Goal: Task Accomplishment & Management: Use online tool/utility

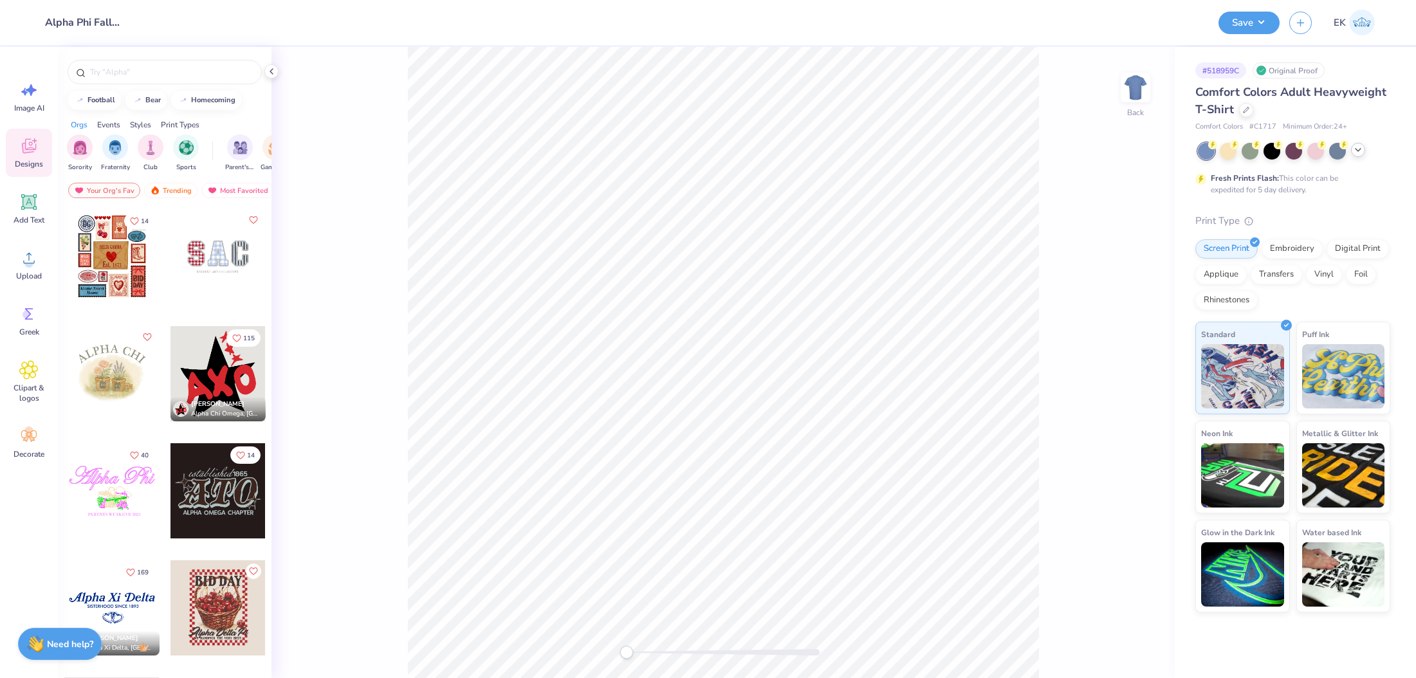
click at [1360, 144] on div at bounding box center [1358, 150] width 14 height 14
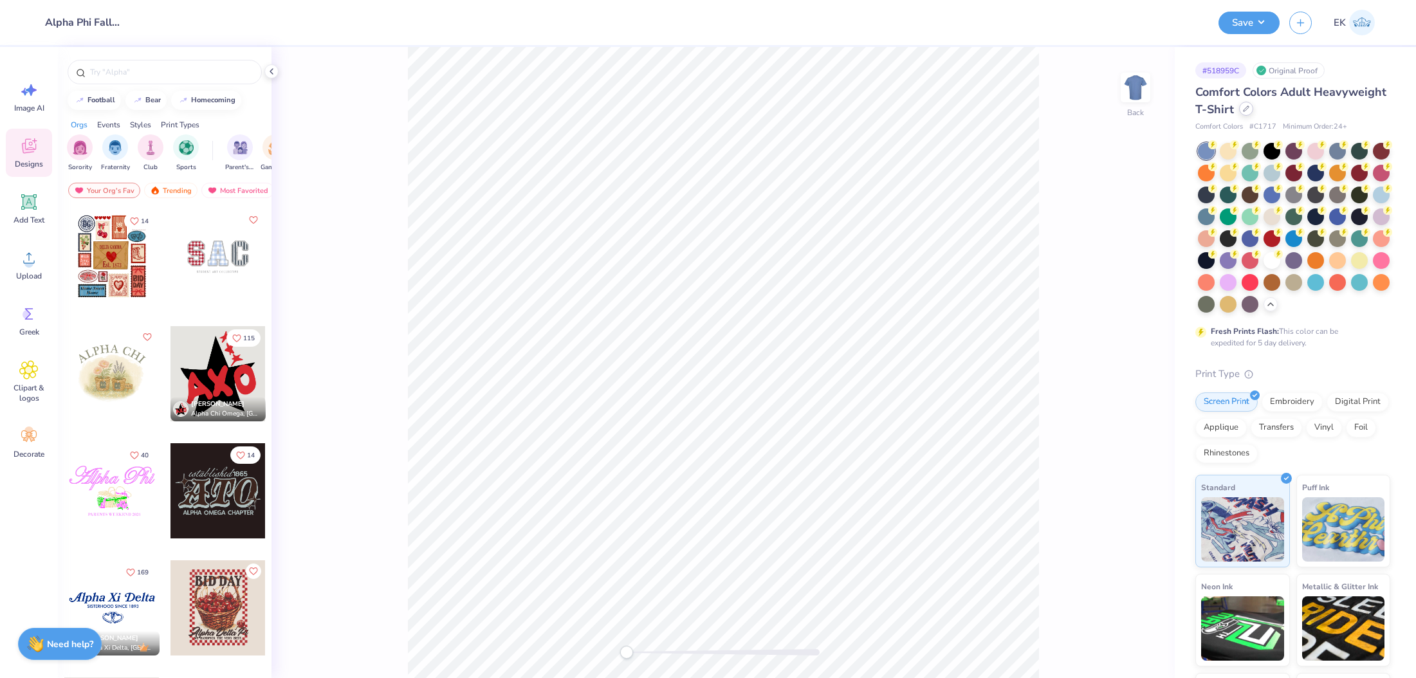
click at [1241, 106] on div at bounding box center [1246, 109] width 14 height 14
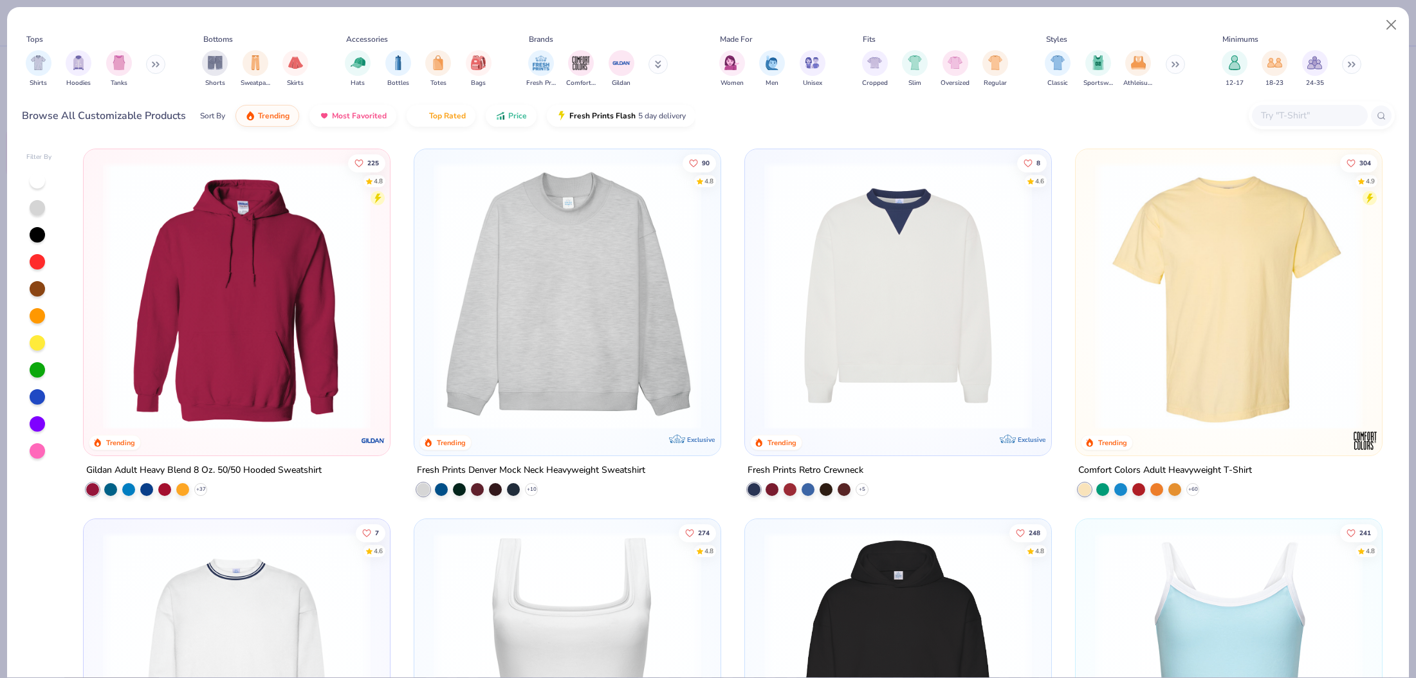
click at [1290, 116] on input "text" at bounding box center [1309, 115] width 99 height 15
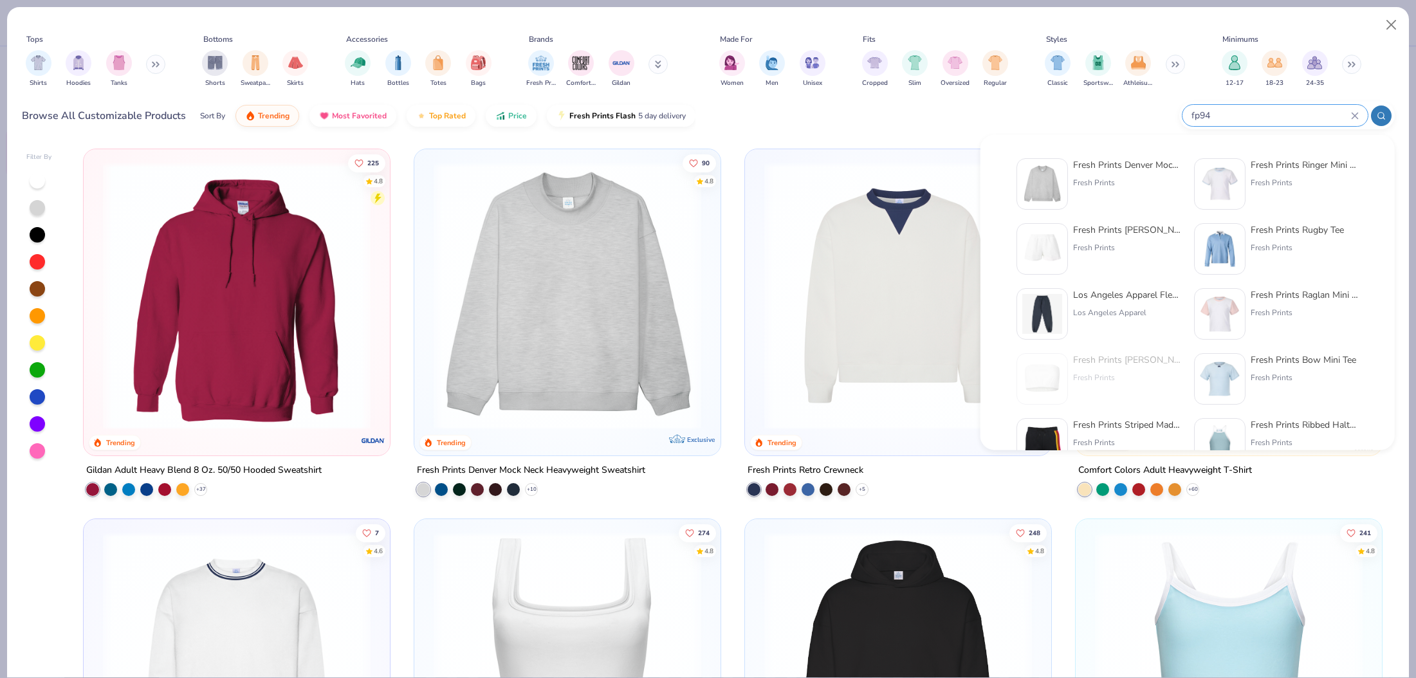
type input "fp94"
click at [1055, 188] on img at bounding box center [1042, 184] width 40 height 40
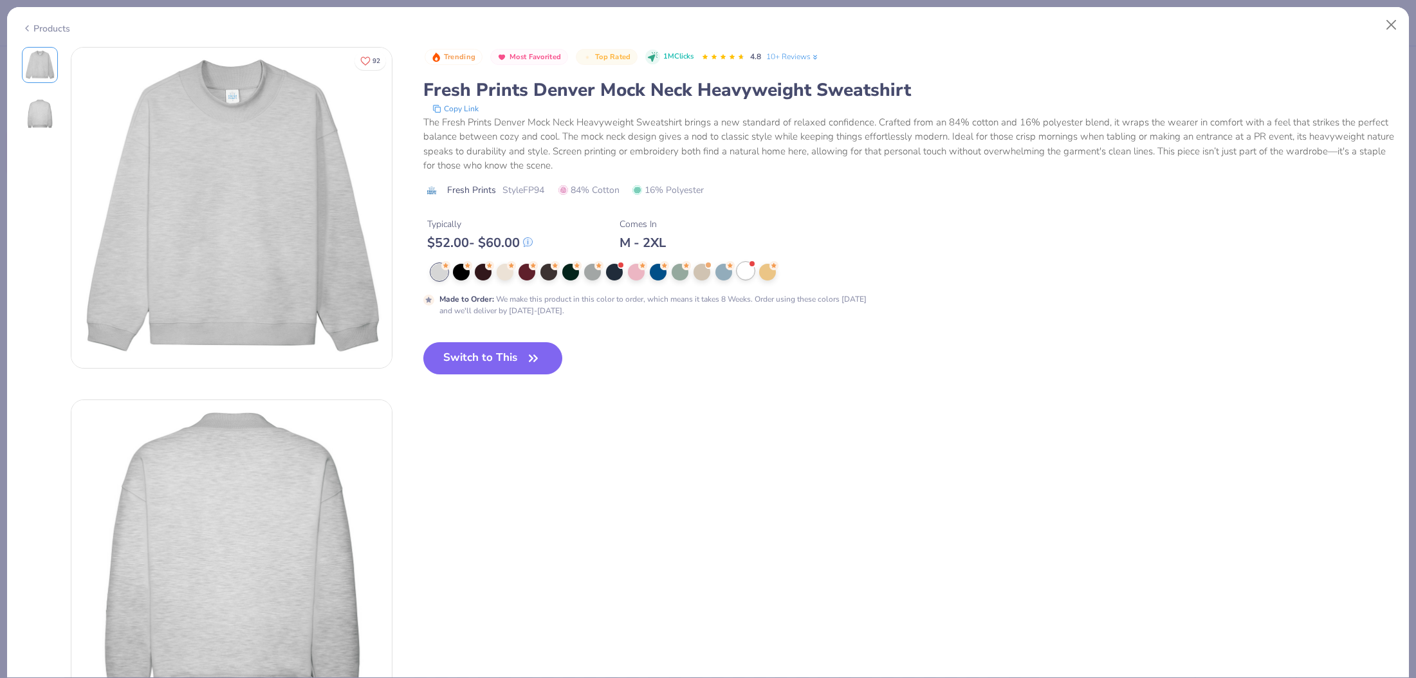
click at [746, 277] on div at bounding box center [745, 271] width 17 height 17
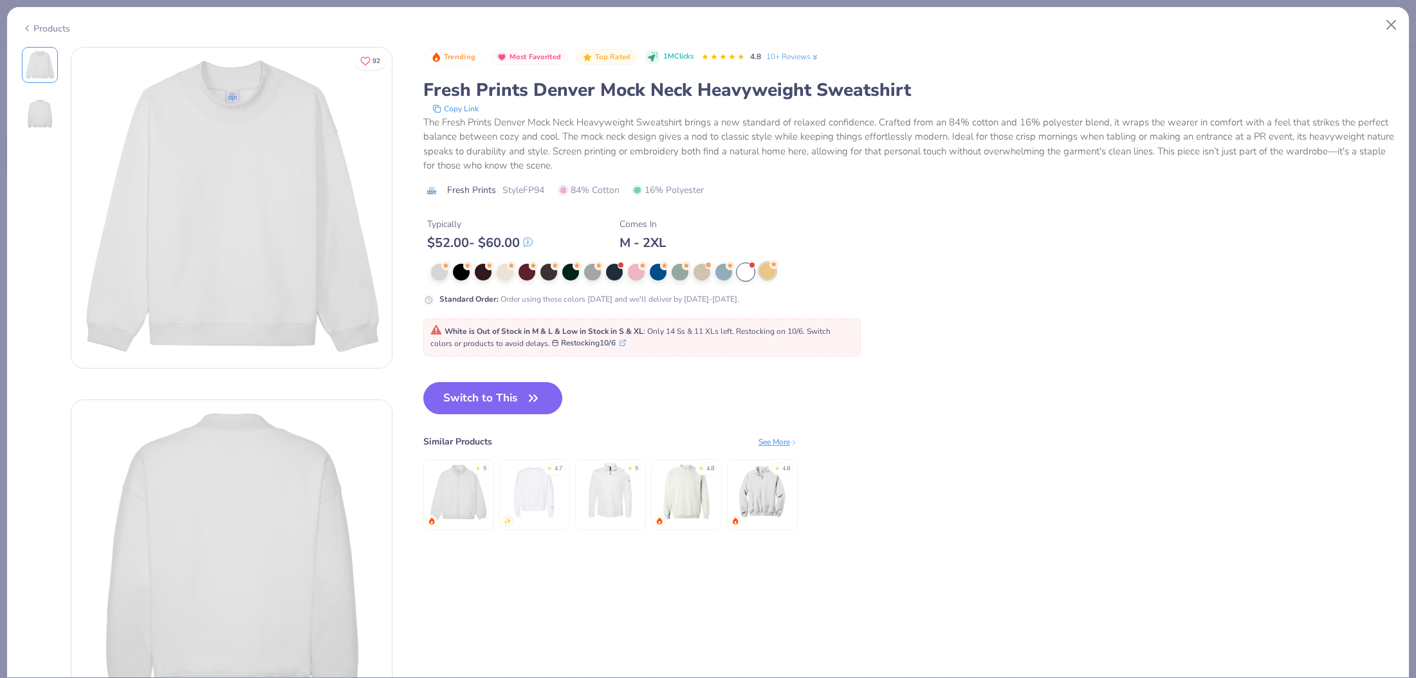
click at [765, 277] on div at bounding box center [767, 271] width 17 height 17
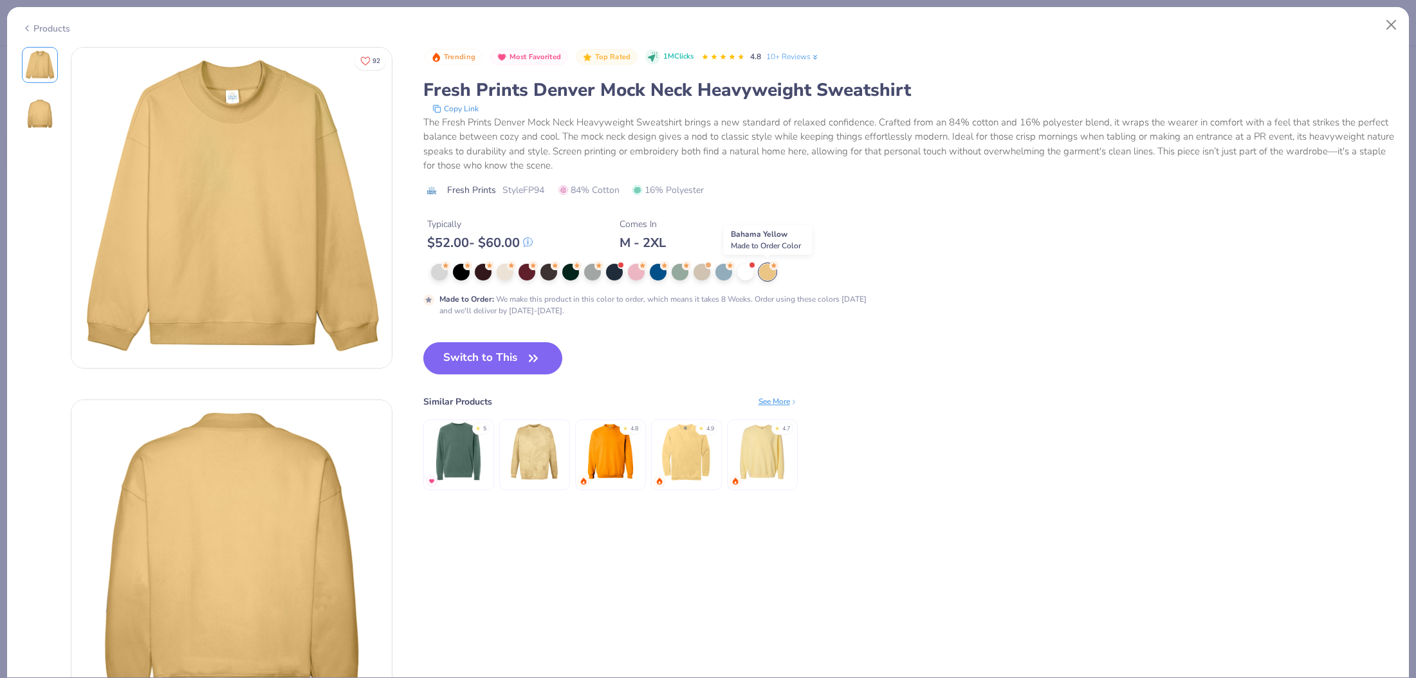
click at [765, 277] on div at bounding box center [767, 272] width 17 height 17
click at [642, 276] on div at bounding box center [636, 271] width 17 height 17
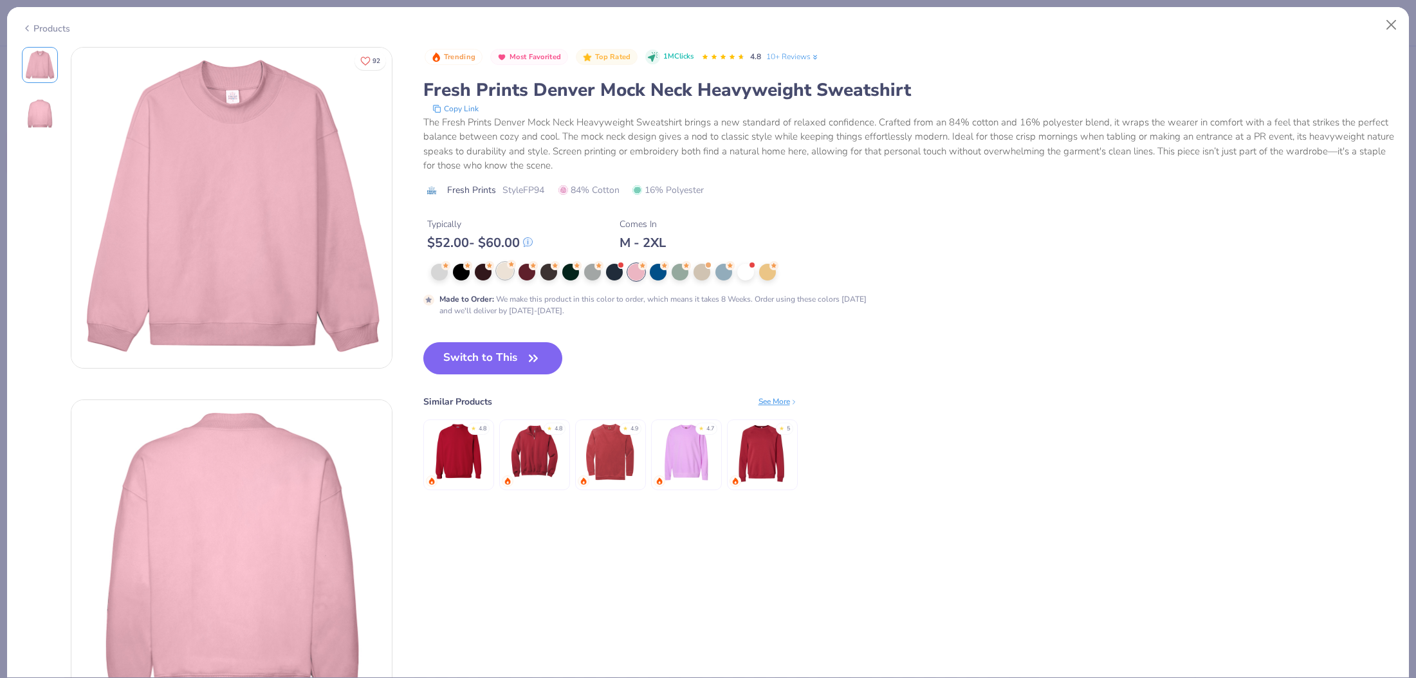
click at [499, 273] on div at bounding box center [505, 271] width 17 height 17
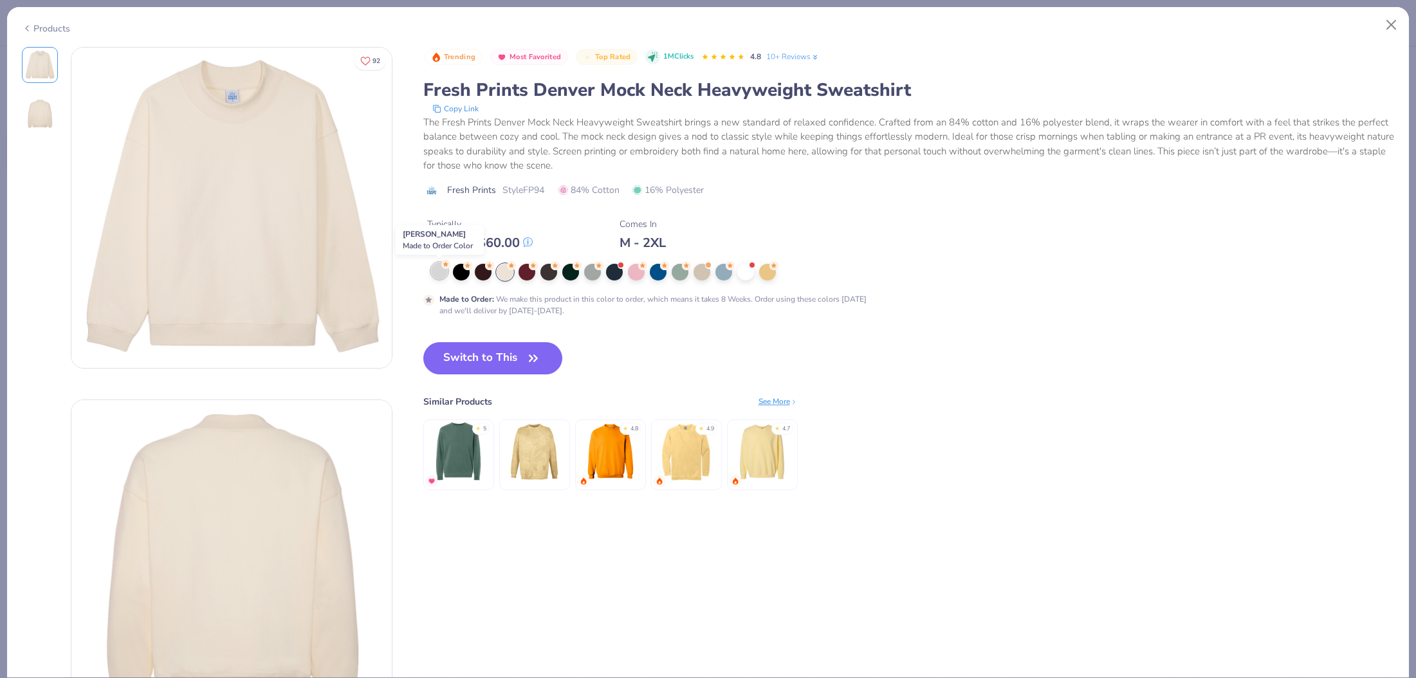
click at [443, 278] on div at bounding box center [439, 271] width 17 height 17
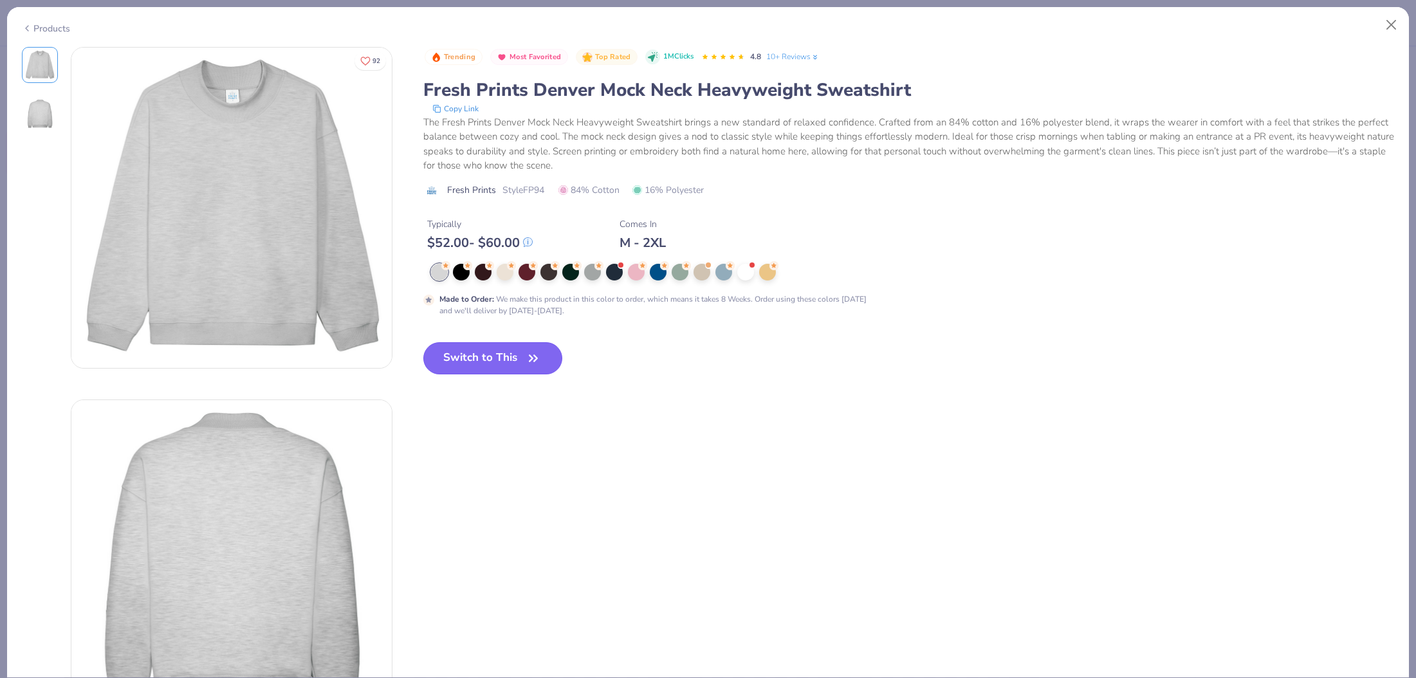
click at [464, 356] on button "Switch to This" at bounding box center [493, 358] width 140 height 32
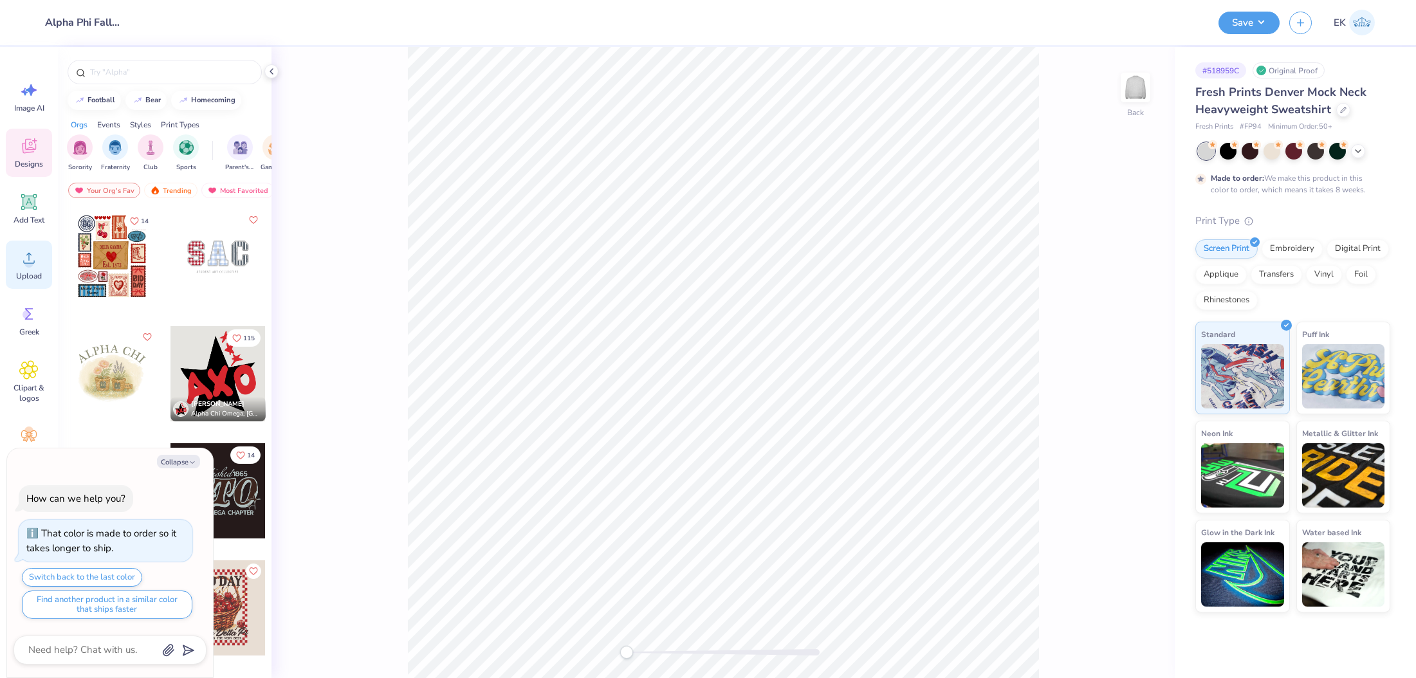
click at [33, 277] on span "Upload" at bounding box center [29, 276] width 26 height 10
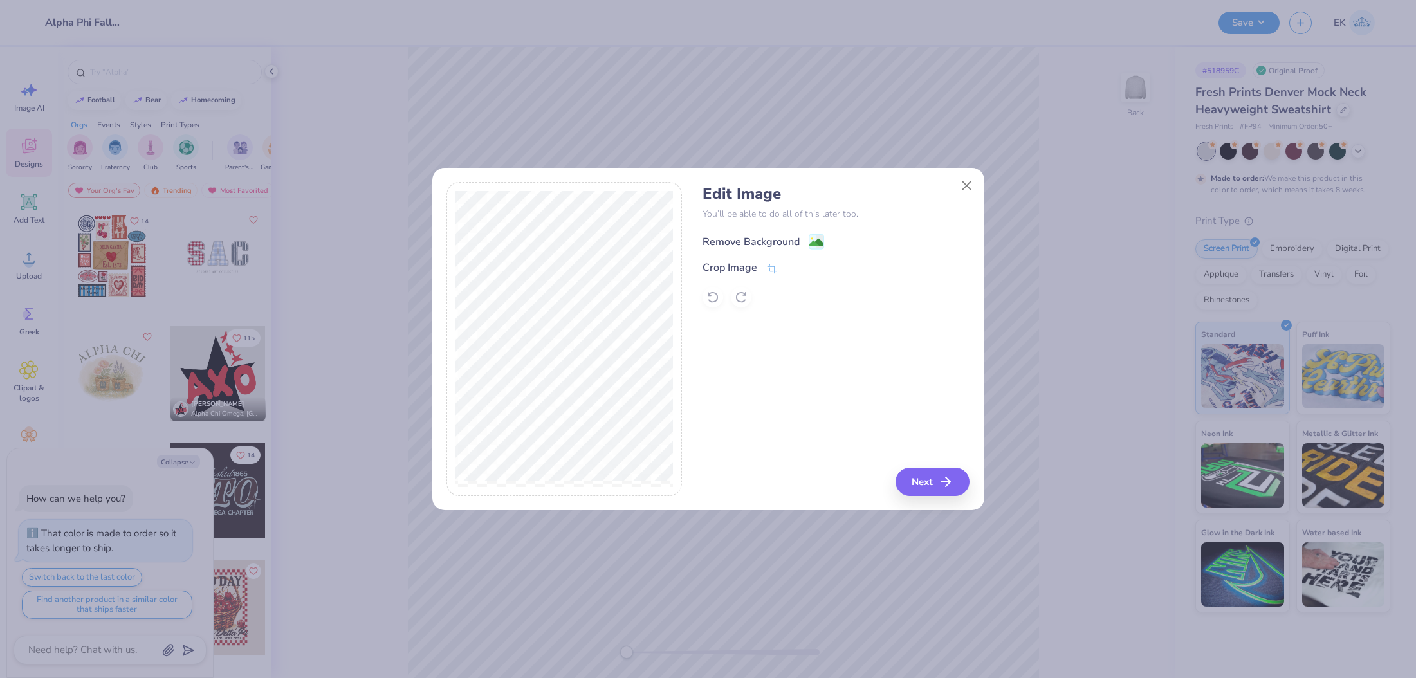
click at [810, 242] on image at bounding box center [817, 243] width 14 height 14
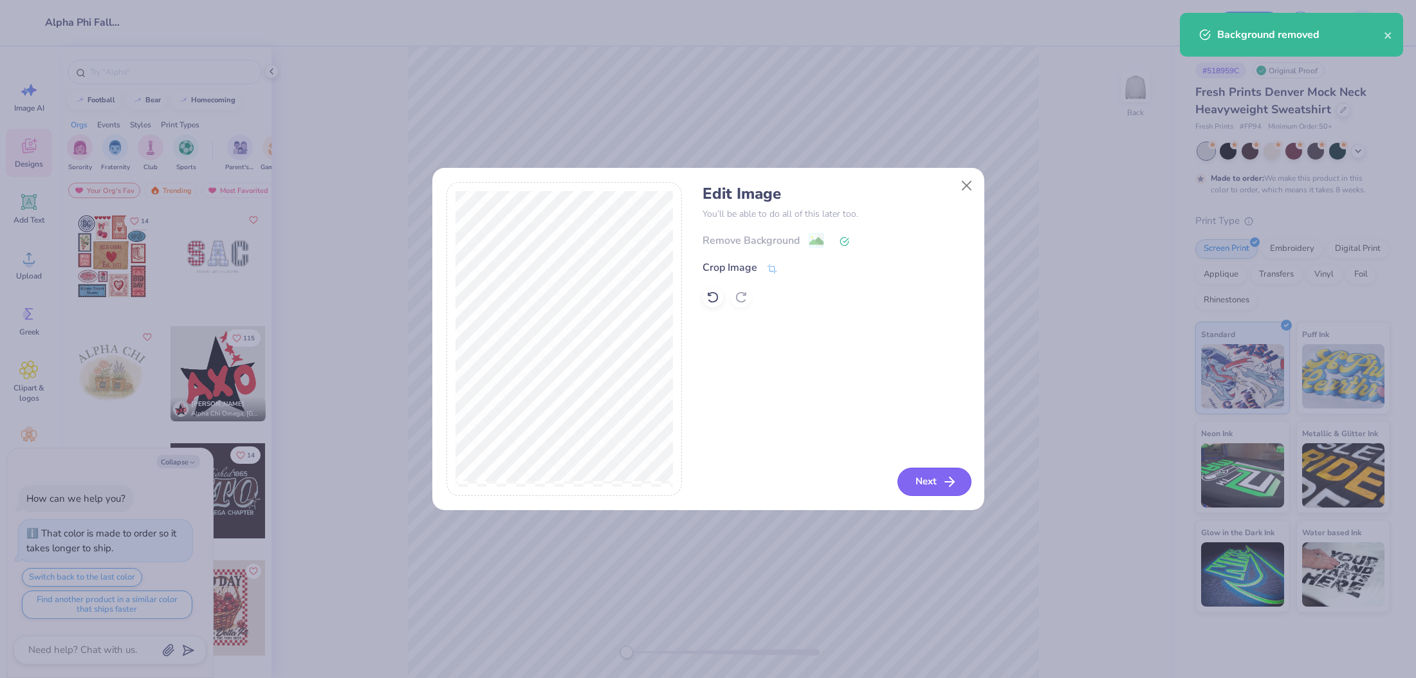
click at [938, 481] on button "Next" at bounding box center [935, 482] width 74 height 28
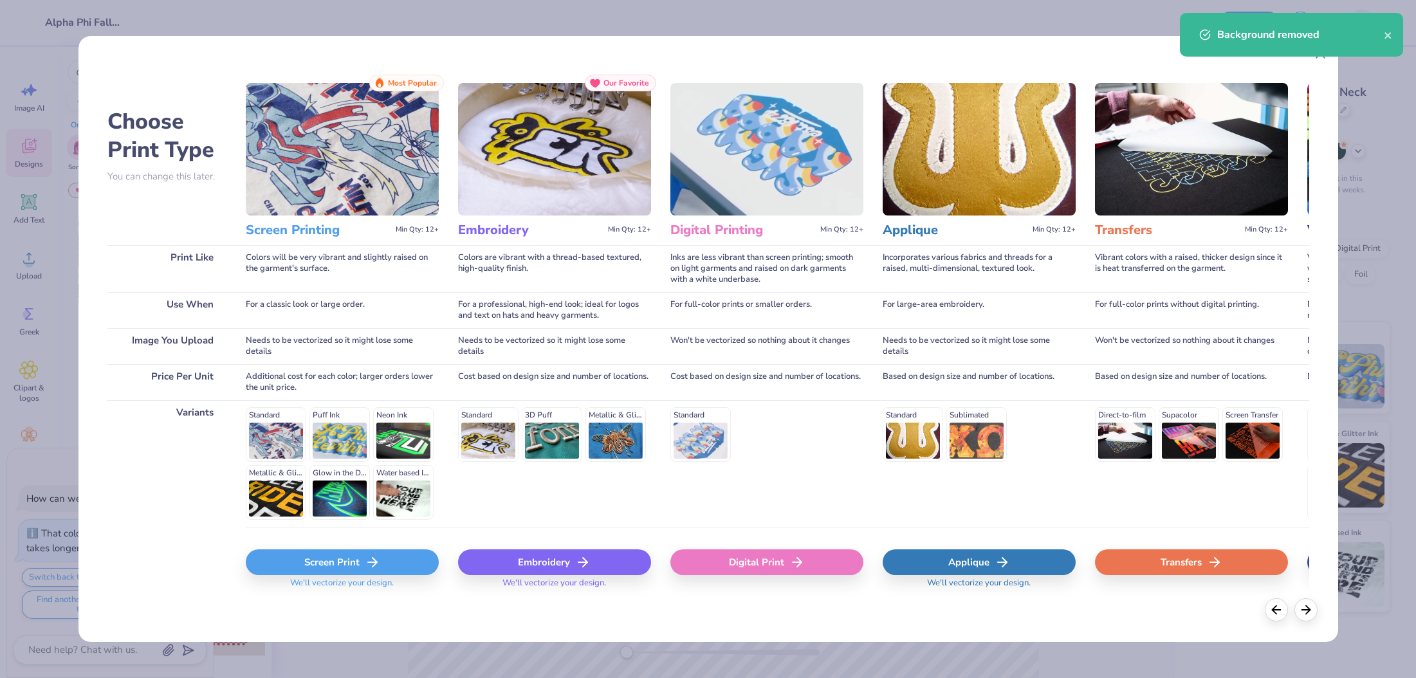
click at [411, 550] on div "Screen Print We'll vectorize your design." at bounding box center [342, 565] width 193 height 77
click at [408, 557] on div "Screen Print" at bounding box center [342, 563] width 193 height 26
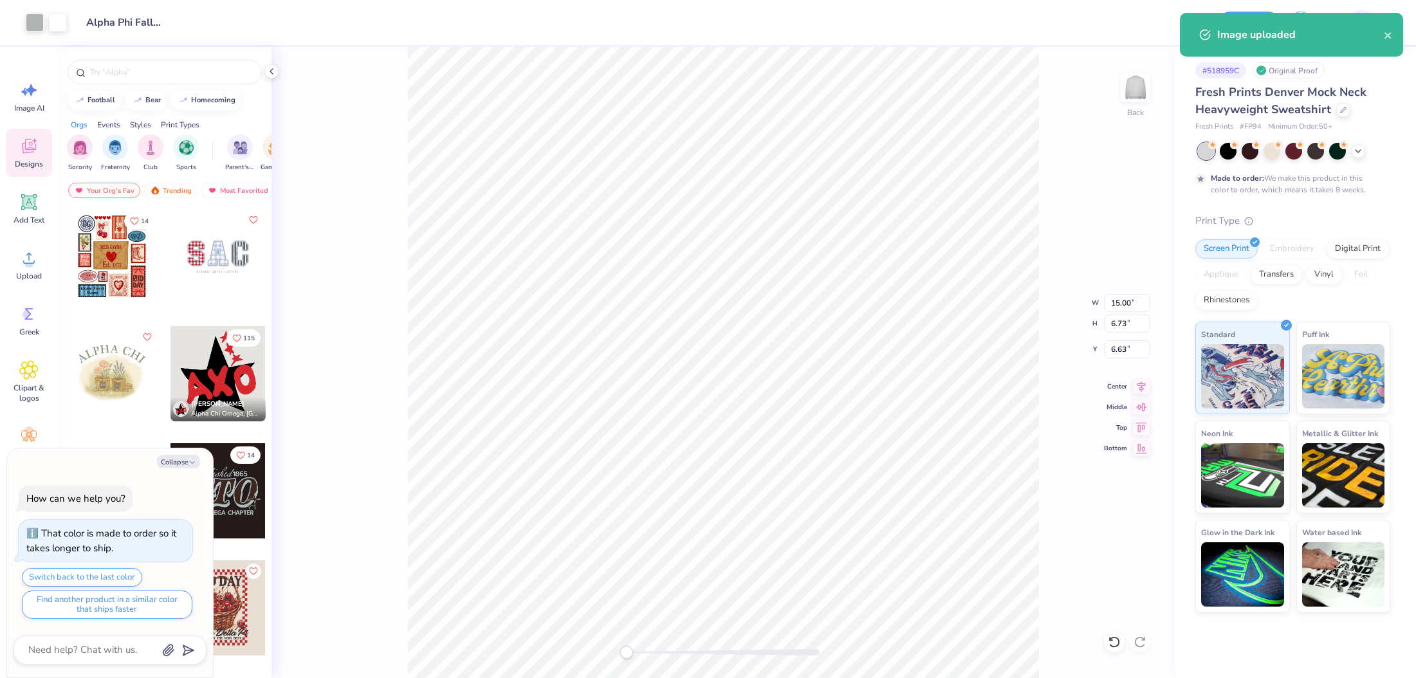
type textarea "x"
type input "9.54"
type input "4.28"
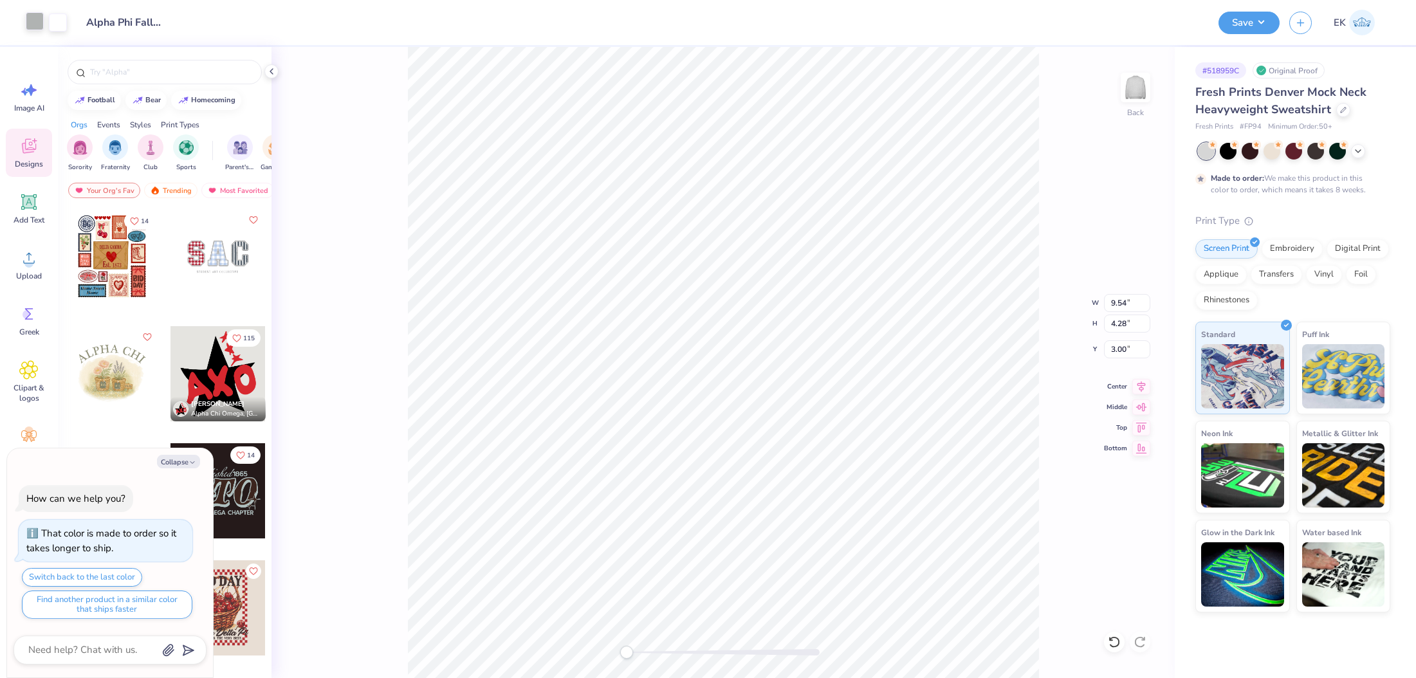
click at [38, 22] on div at bounding box center [35, 21] width 18 height 18
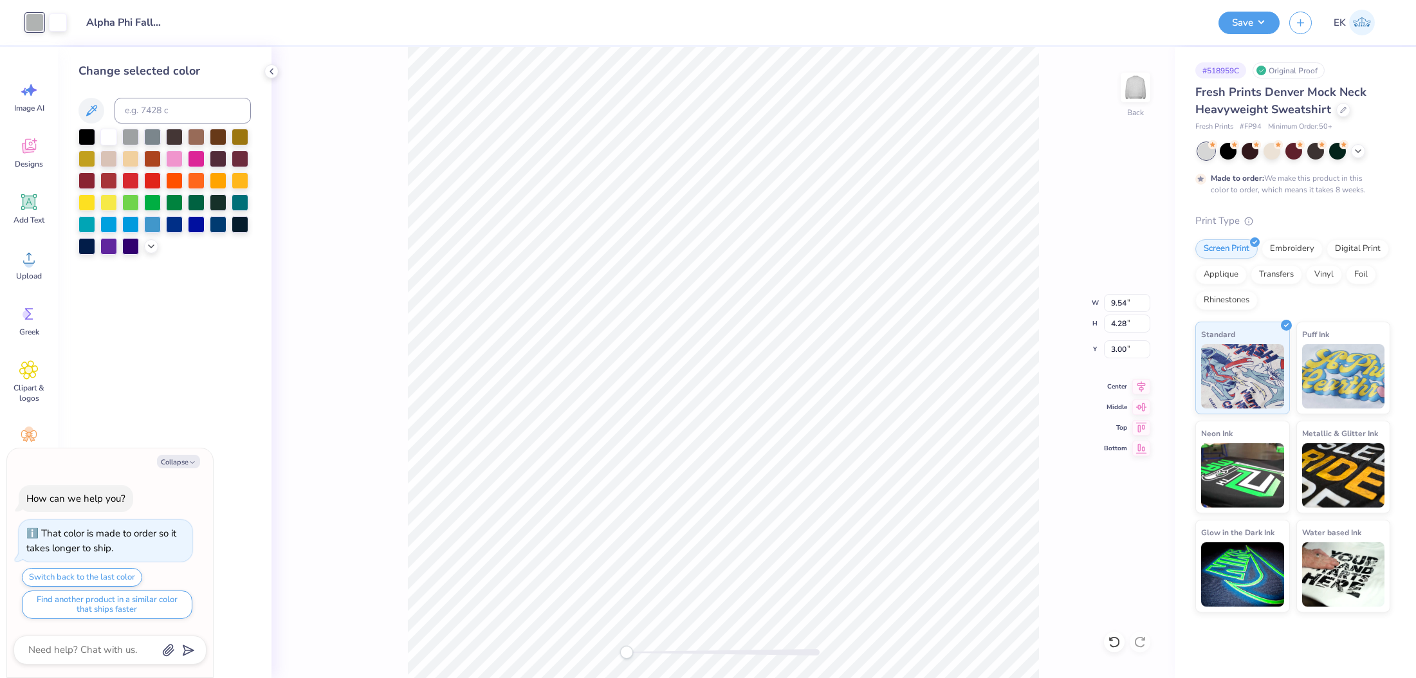
click at [185, 227] on div at bounding box center [165, 192] width 172 height 126
click at [174, 225] on div at bounding box center [174, 223] width 17 height 17
type textarea "x"
type input "2.05"
click at [59, 13] on div at bounding box center [58, 21] width 18 height 18
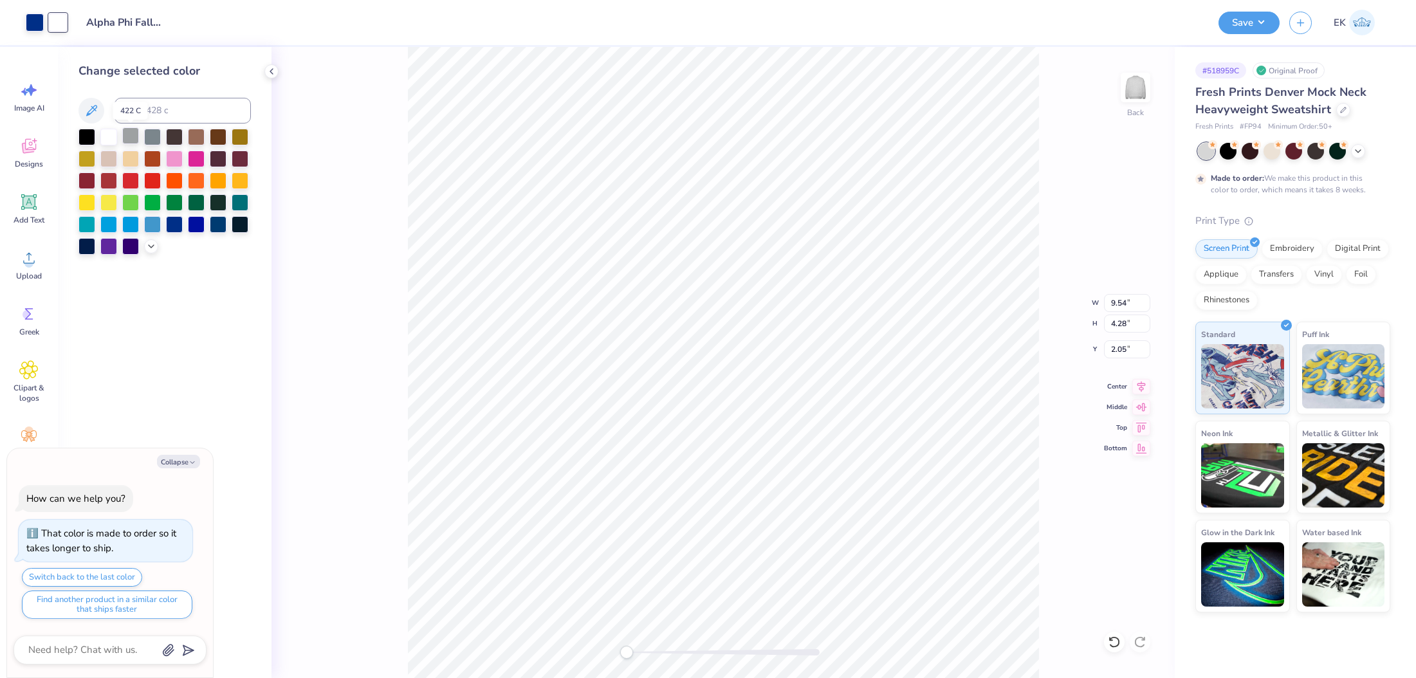
click at [132, 141] on div at bounding box center [130, 135] width 17 height 17
click at [30, 20] on div at bounding box center [35, 21] width 18 height 18
click at [102, 134] on div at bounding box center [108, 135] width 17 height 17
click at [59, 24] on div at bounding box center [58, 21] width 18 height 18
click at [146, 246] on icon at bounding box center [151, 245] width 10 height 10
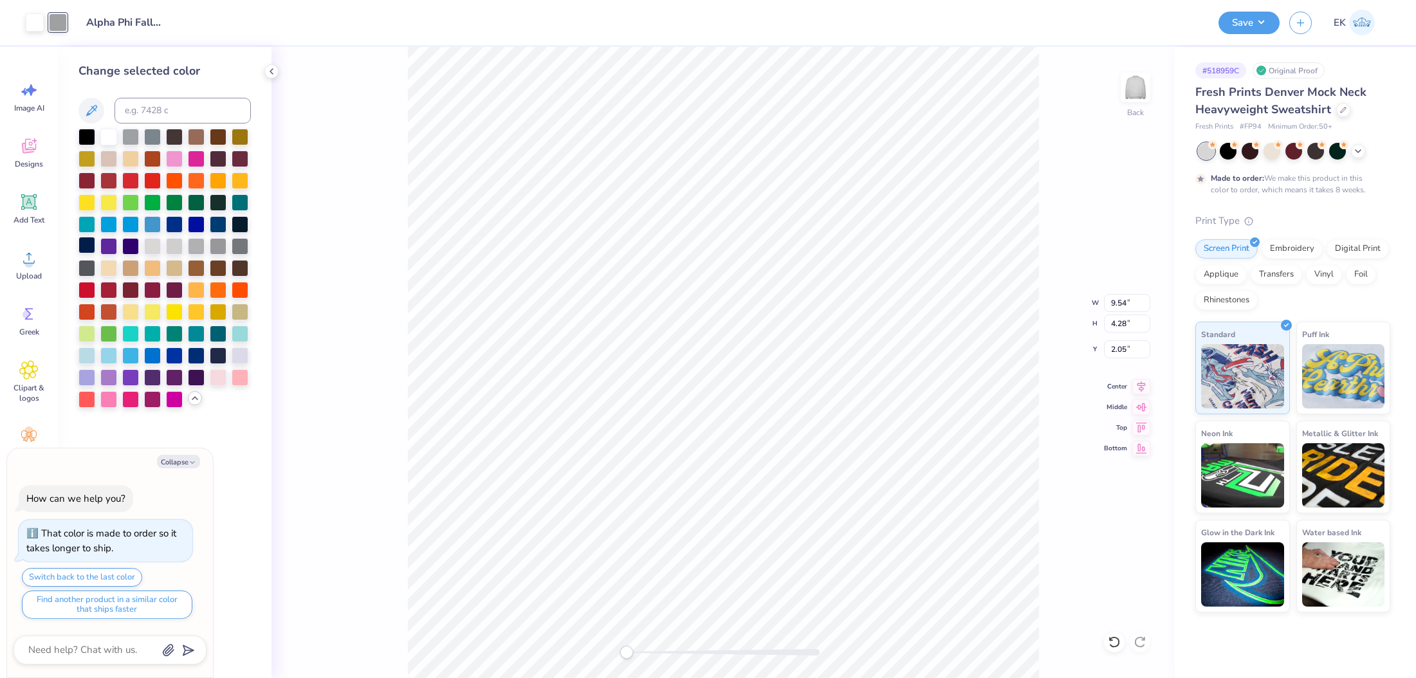
click at [89, 244] on div at bounding box center [87, 245] width 17 height 17
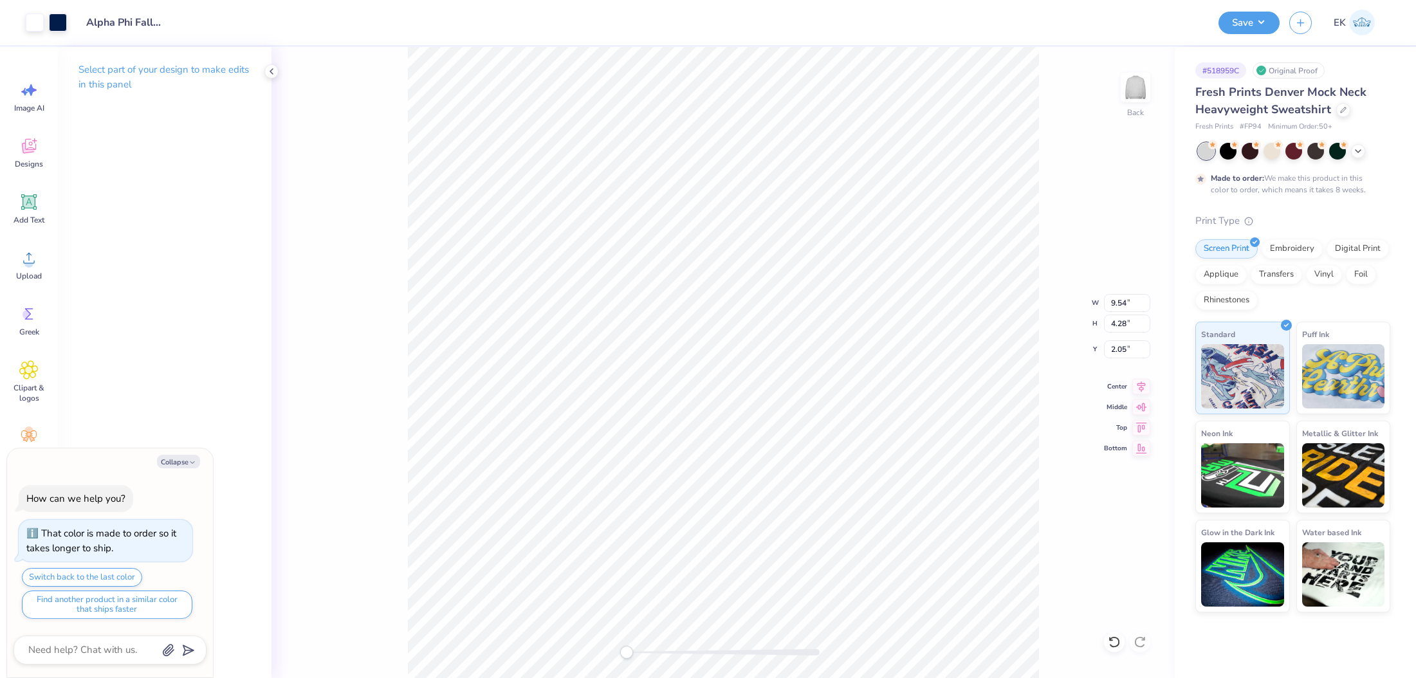
type textarea "x"
type input "12.12"
type input "5.44"
type textarea "x"
click at [1280, 246] on div "Embroidery" at bounding box center [1292, 248] width 61 height 19
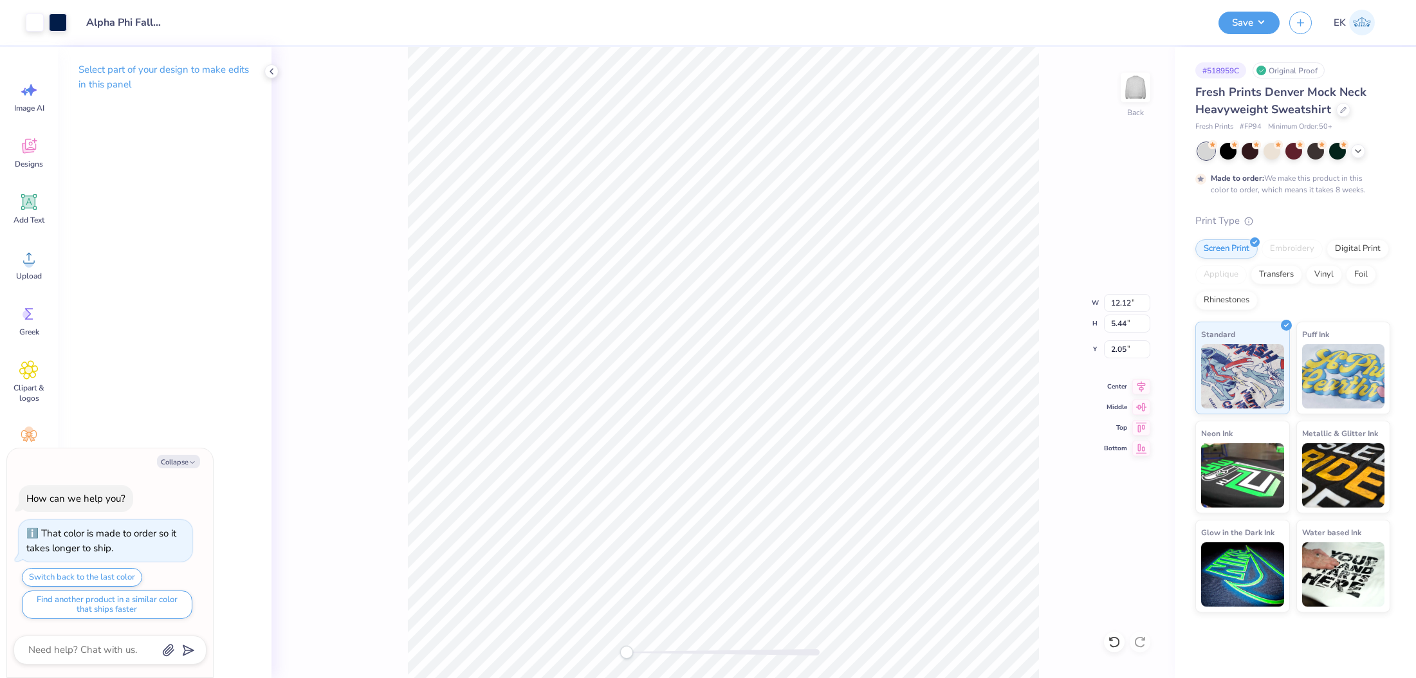
click at [1230, 275] on div "Applique" at bounding box center [1221, 274] width 51 height 19
click at [1125, 311] on input "12.12" at bounding box center [1127, 303] width 46 height 18
type input "12"
type textarea "x"
type input "12.00"
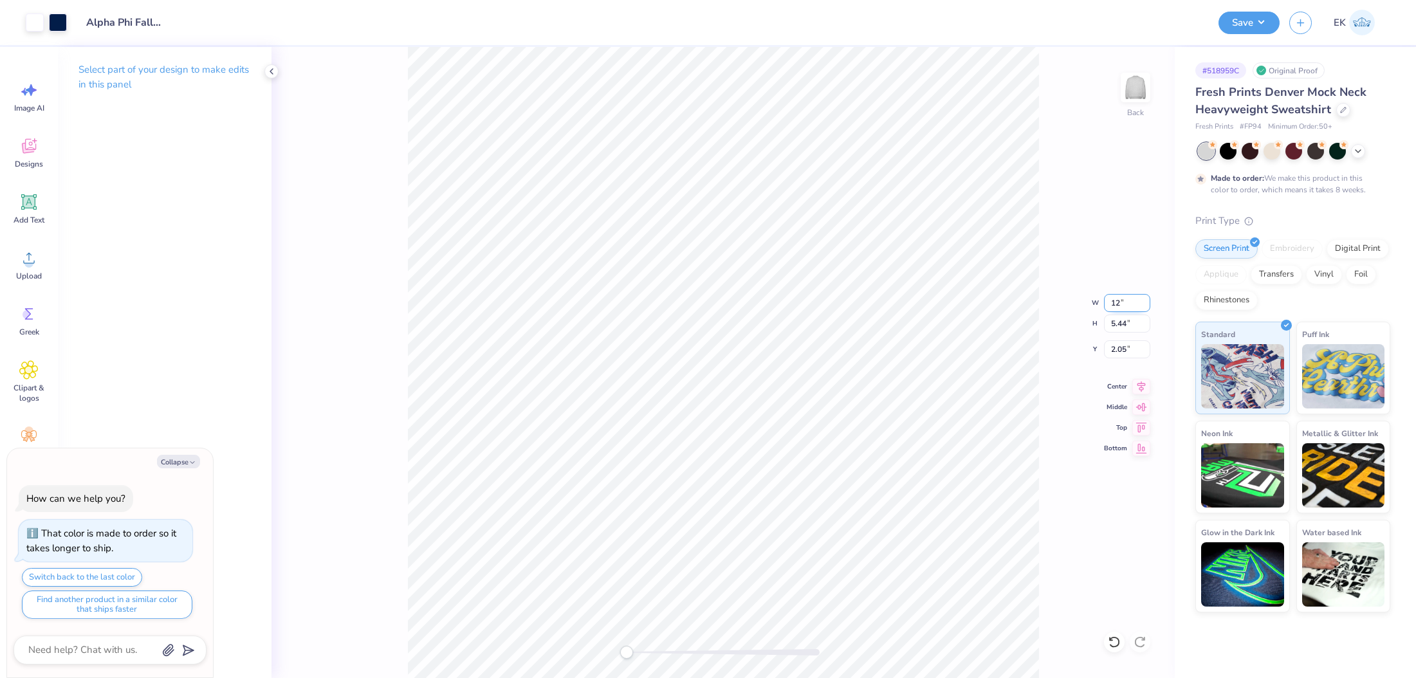
type input "5.39"
type input "3.03"
click at [1223, 280] on div "Applique" at bounding box center [1221, 272] width 51 height 19
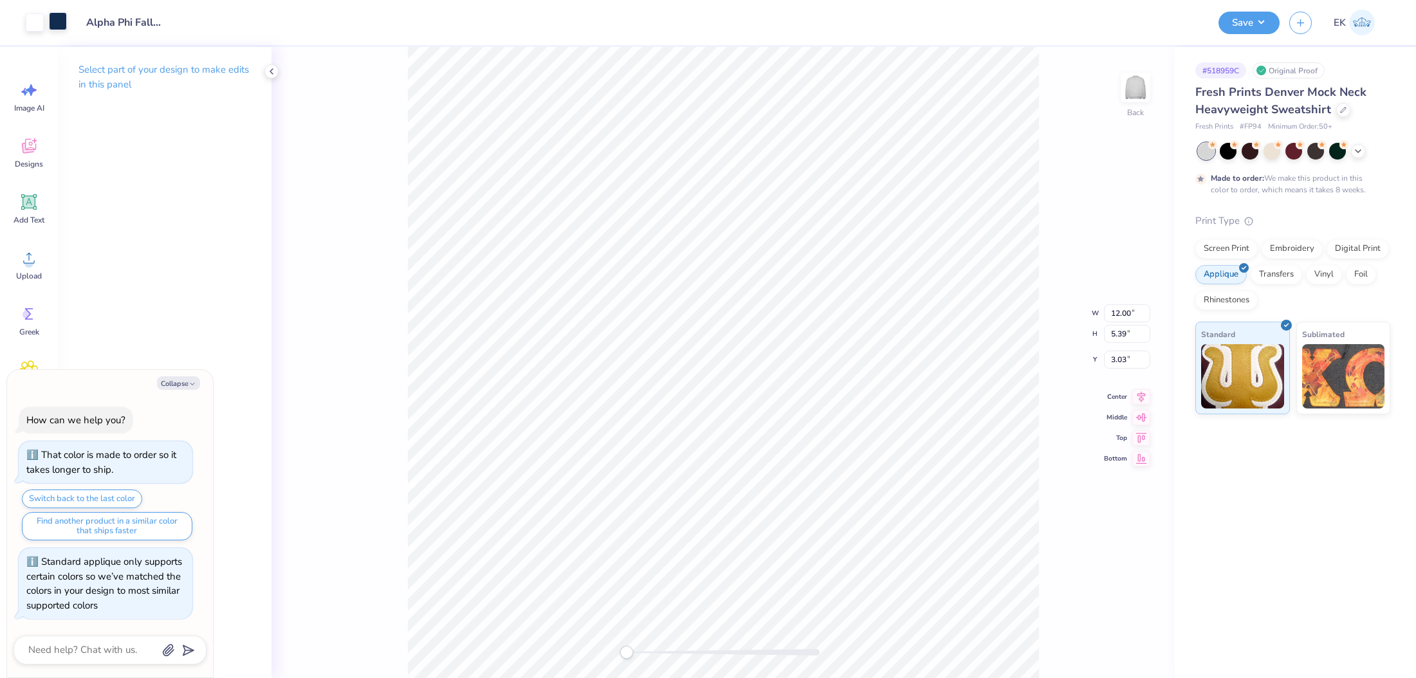
click at [68, 28] on div "Art colors Design Title Alpha Phi Fall PR Merch 2025 Save EK" at bounding box center [708, 22] width 1416 height 45
click at [61, 26] on div at bounding box center [58, 21] width 18 height 18
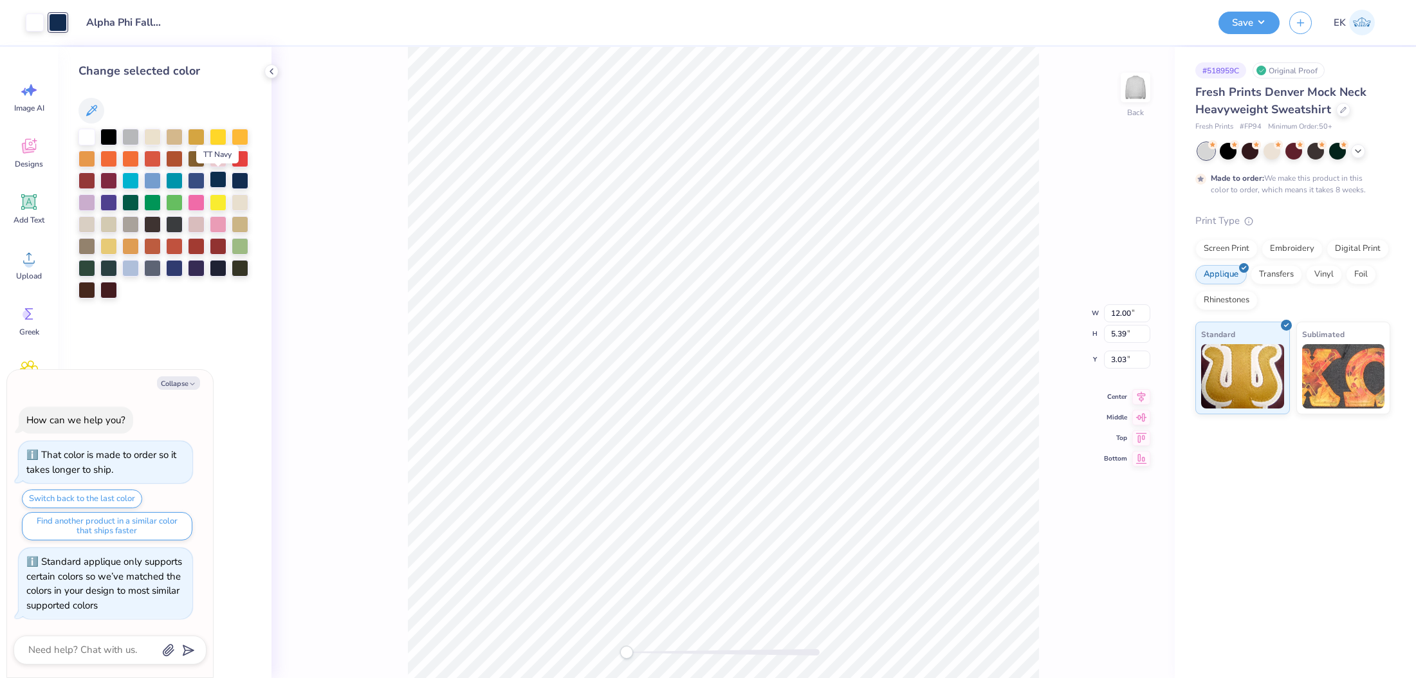
click at [214, 180] on div at bounding box center [218, 179] width 17 height 17
click at [239, 182] on div at bounding box center [240, 179] width 17 height 17
click at [223, 181] on div at bounding box center [218, 179] width 17 height 17
click at [243, 180] on div at bounding box center [240, 179] width 17 height 17
click at [222, 180] on div at bounding box center [218, 179] width 17 height 17
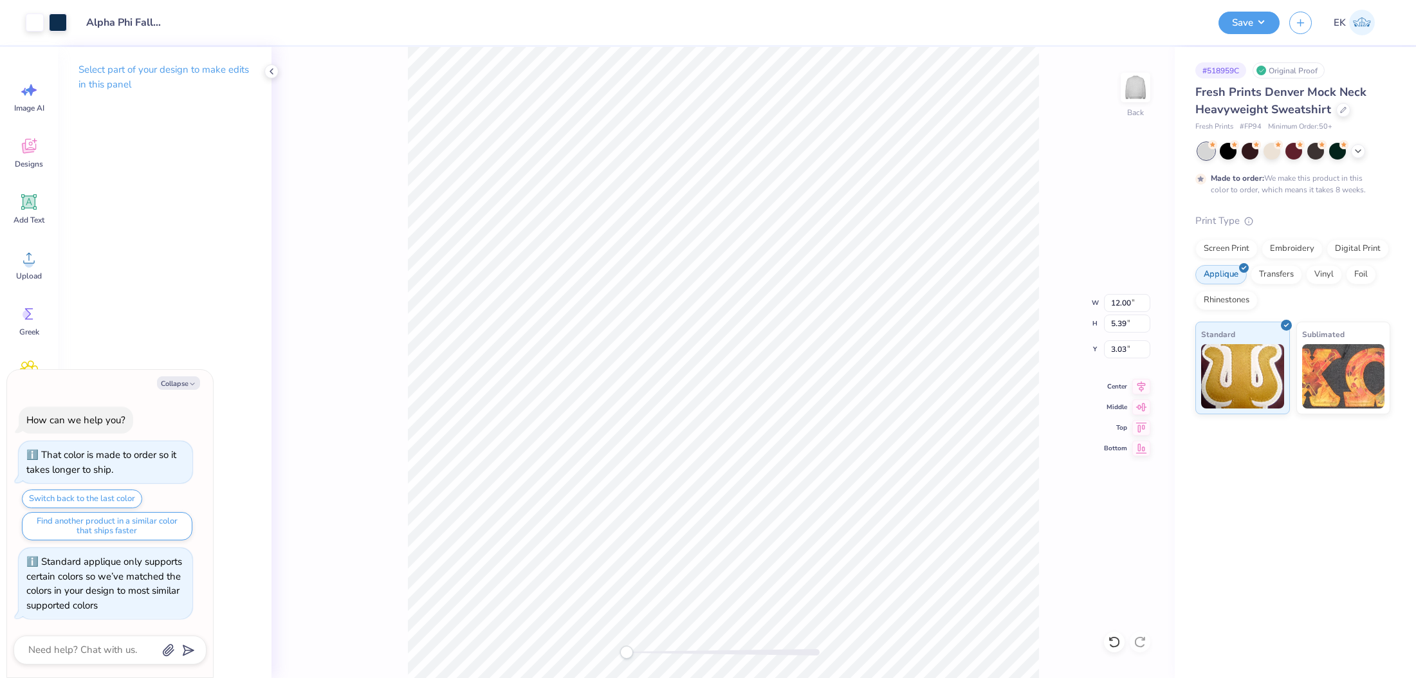
click at [1145, 396] on div "Back W 12.00 12.00 " H 5.39 5.39 " Y 3.03 3.03 " Center Middle Top Bottom" at bounding box center [723, 362] width 903 height 631
click at [1141, 389] on icon at bounding box center [1142, 385] width 8 height 11
click at [1244, 12] on button "Save" at bounding box center [1249, 21] width 61 height 23
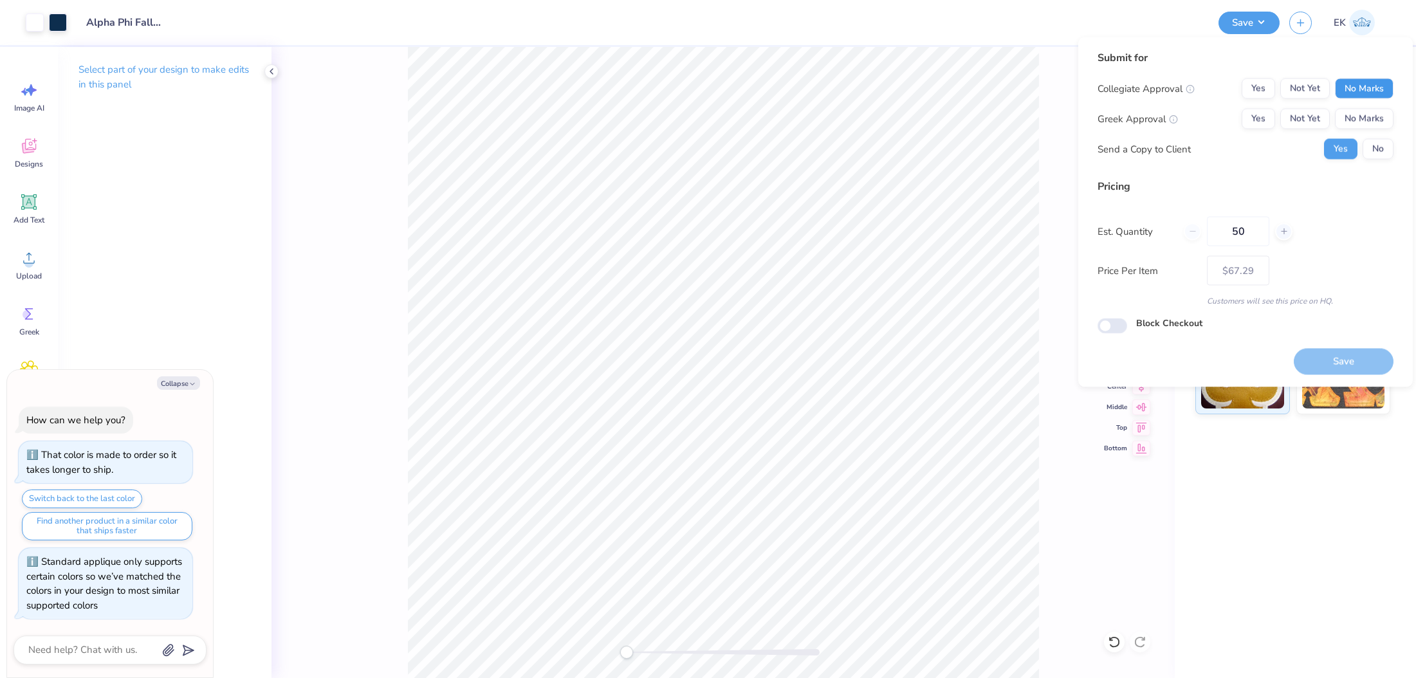
click at [1380, 84] on button "No Marks" at bounding box center [1364, 89] width 59 height 21
click at [1259, 127] on button "Yes" at bounding box center [1258, 119] width 33 height 21
type textarea "x"
type input "– –"
type textarea "x"
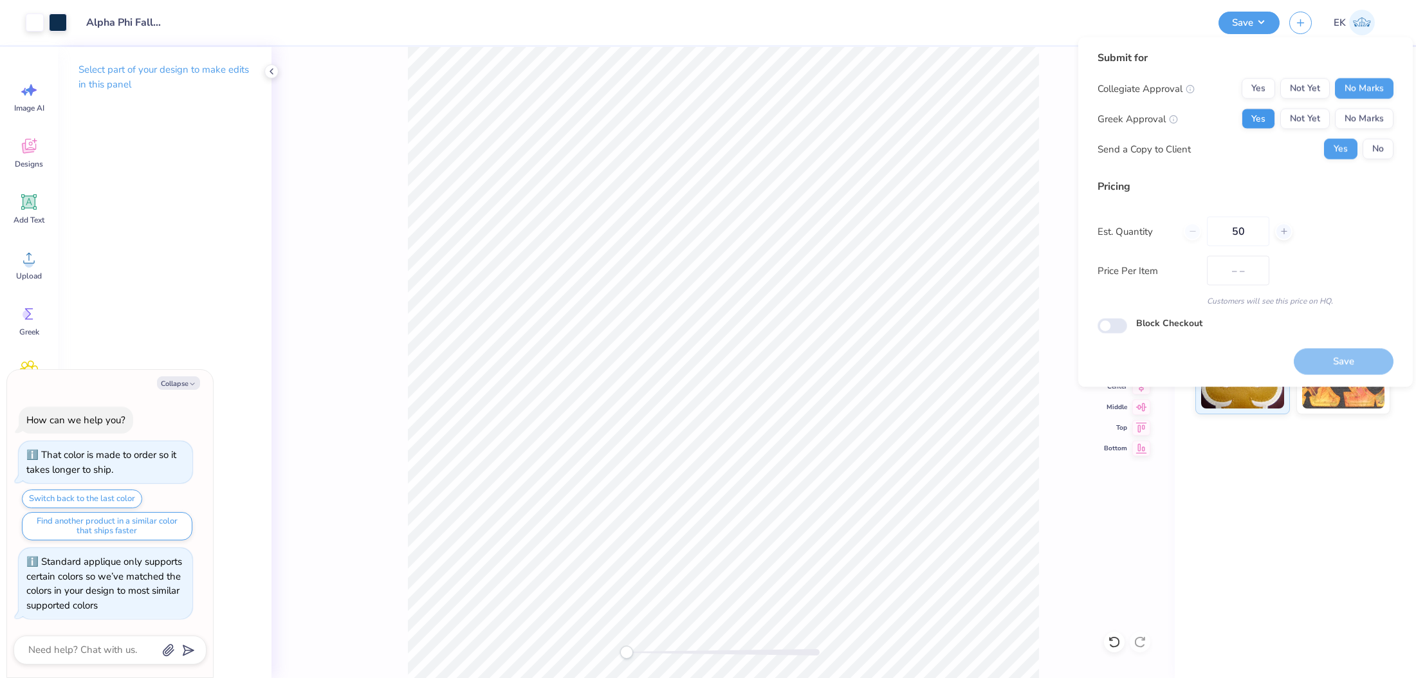
type input "$67.29"
click at [1393, 151] on button "No" at bounding box center [1378, 149] width 31 height 21
type textarea "x"
click at [1222, 225] on input "50" at bounding box center [1238, 232] width 62 height 30
click at [1223, 225] on input "50" at bounding box center [1238, 232] width 62 height 30
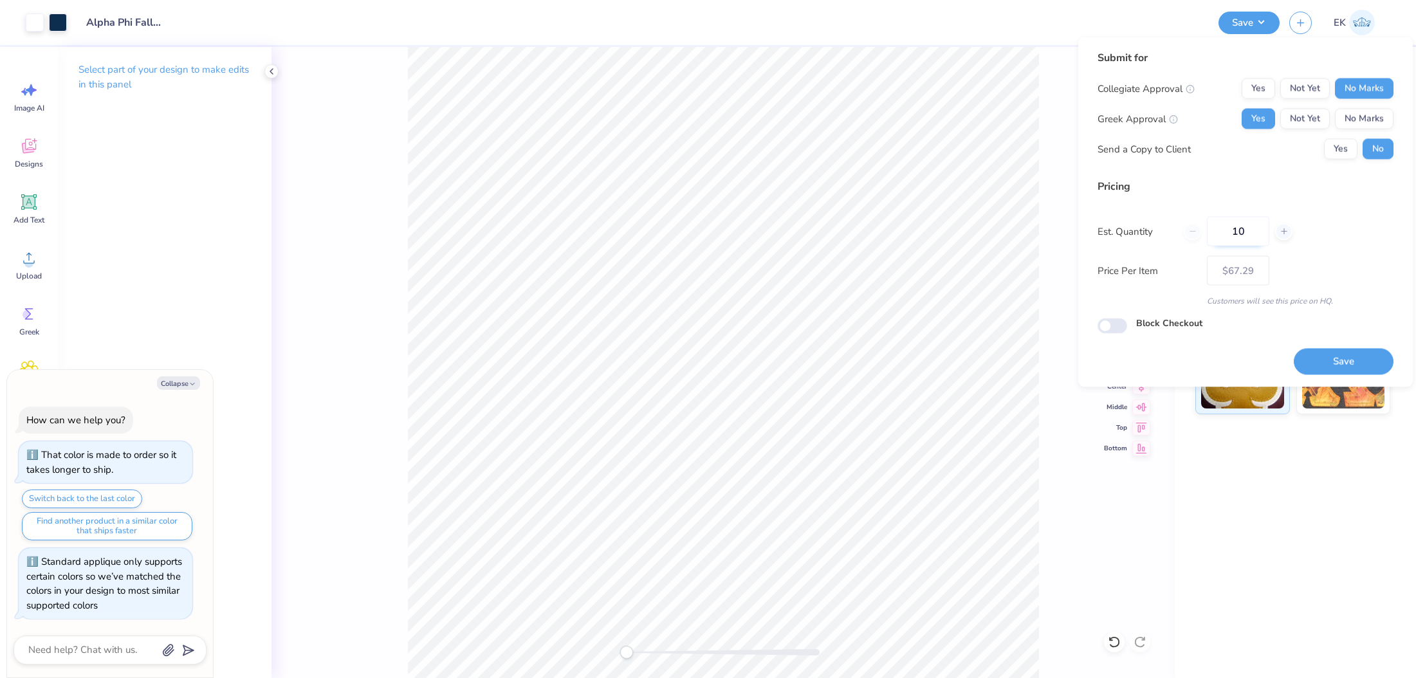
type input "100"
type textarea "x"
type input "– –"
type textarea "x"
type input "$65.99"
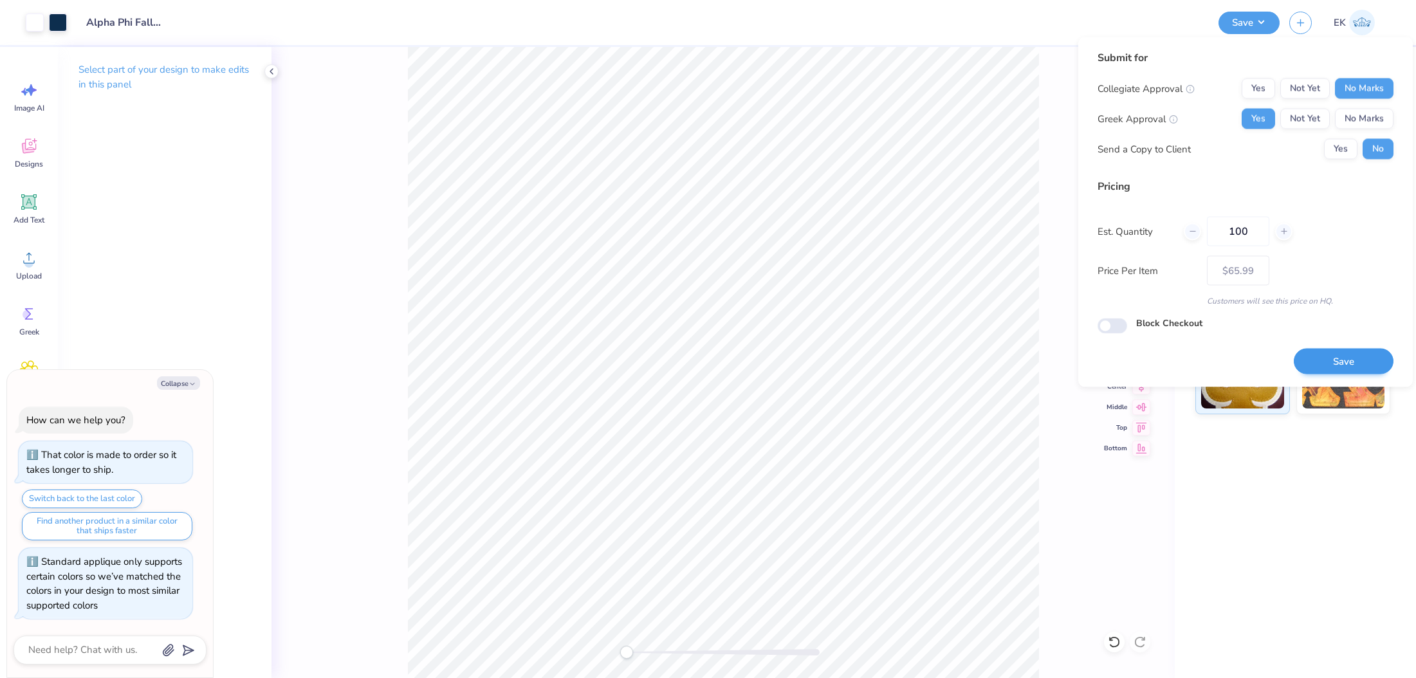
type input "100"
click at [1356, 362] on button "Save" at bounding box center [1344, 361] width 100 height 26
type textarea "x"
type input "– –"
type textarea "x"
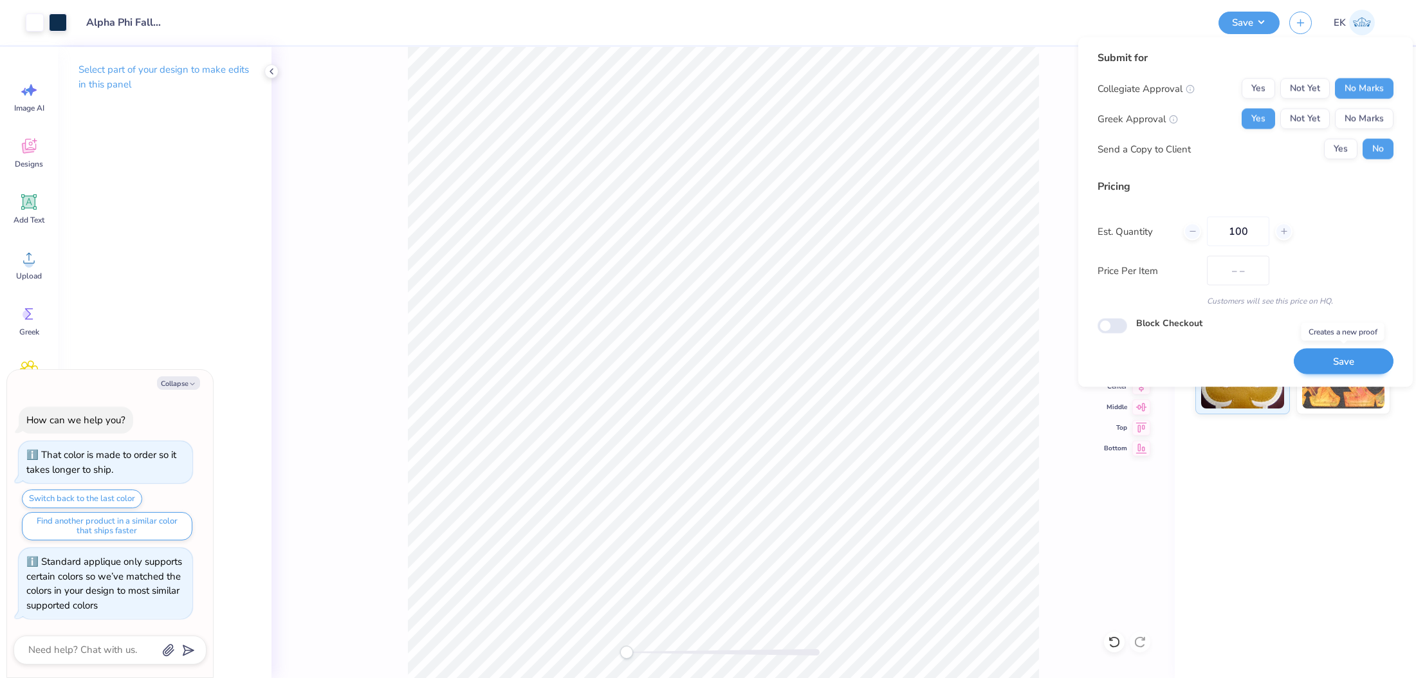
type input "$65.99"
type textarea "x"
type input "– –"
type textarea "x"
type input "$65.99"
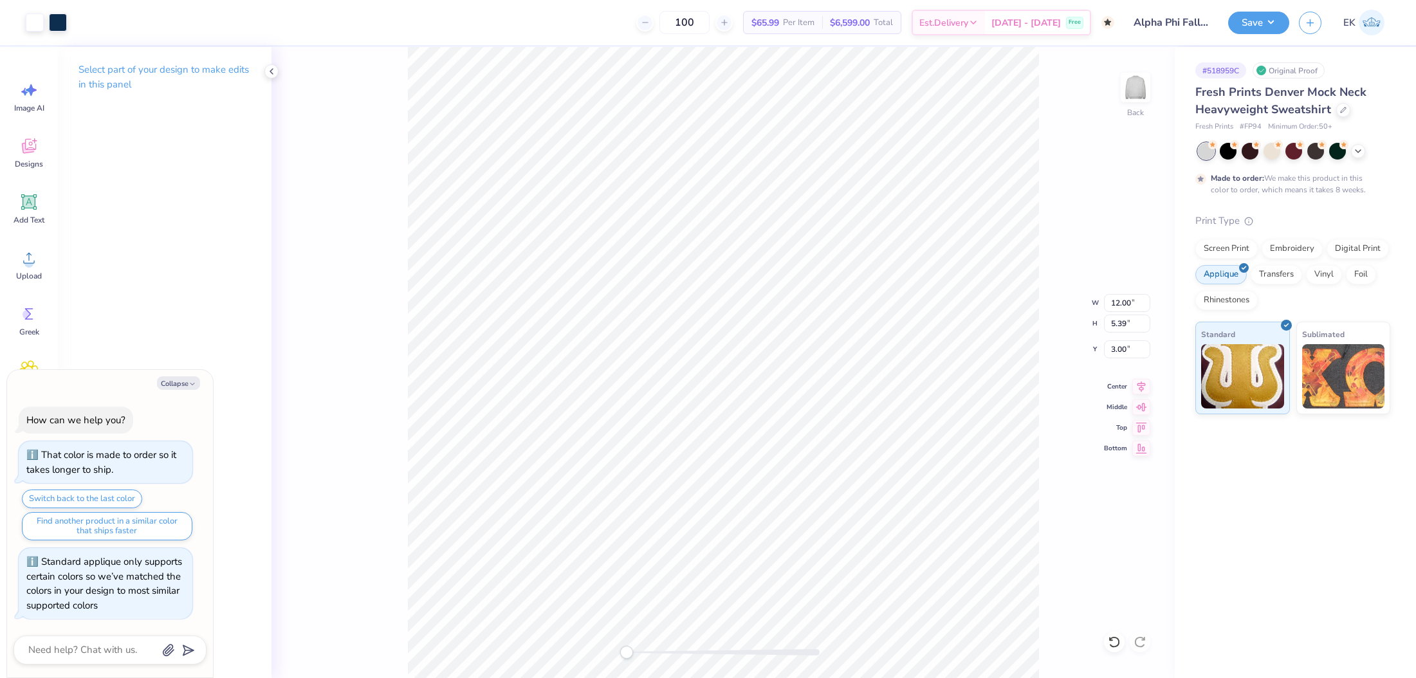
type textarea "x"
click at [799, 0] on html "Art colors 100 $65.99 Per Item $6,599.00 Total Est. Delivery [DATE] - [DATE] Fr…" at bounding box center [708, 339] width 1416 height 678
